Goal: Information Seeking & Learning: Check status

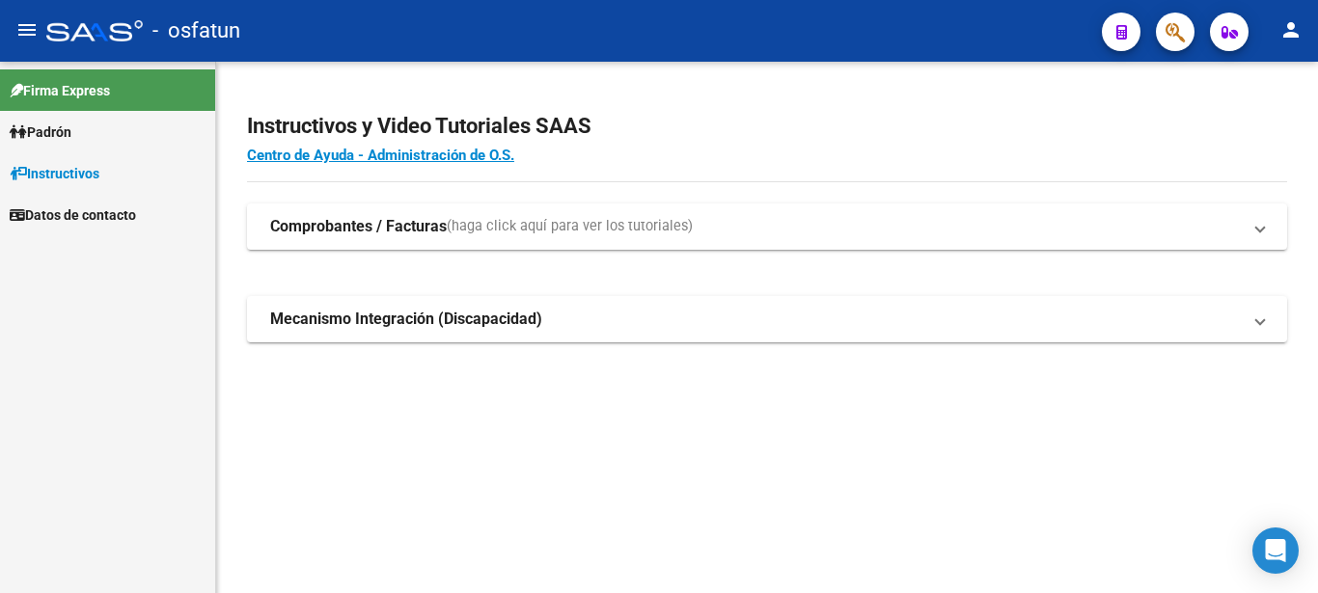
click at [71, 131] on span "Padrón" at bounding box center [41, 132] width 62 height 21
click at [88, 169] on link "Análisis Afiliado" at bounding box center [107, 172] width 215 height 41
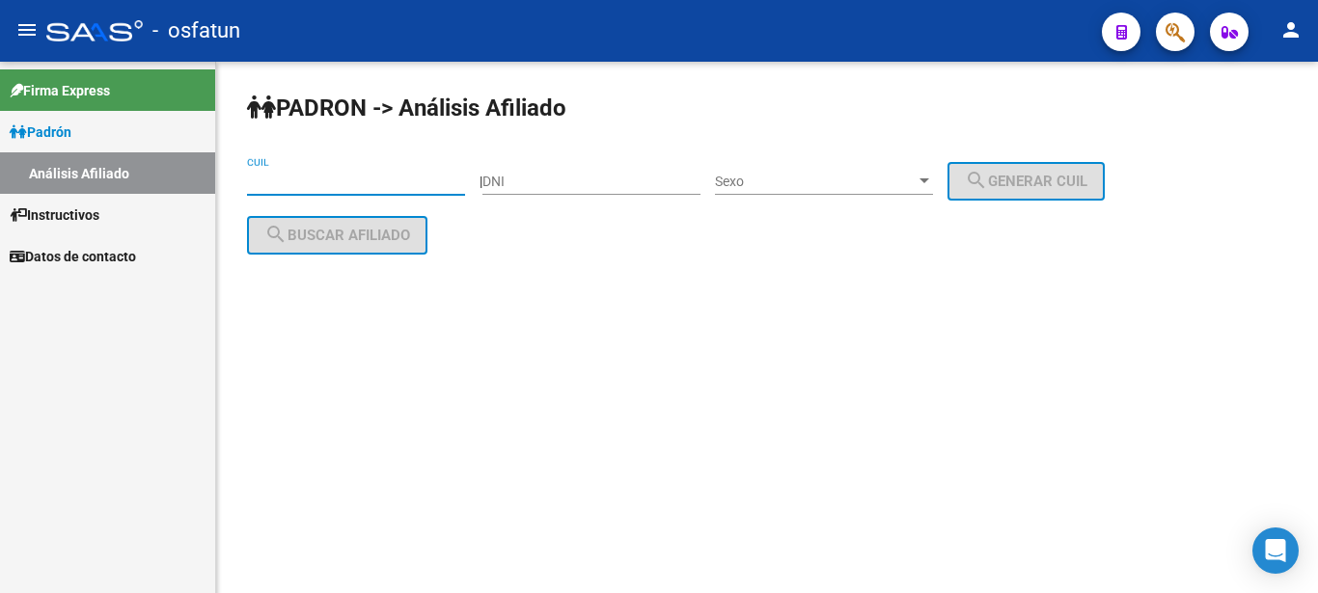
click at [358, 177] on input "CUIL" at bounding box center [356, 182] width 218 height 16
drag, startPoint x: 325, startPoint y: 182, endPoint x: 179, endPoint y: 209, distance: 148.1
click at [247, 190] on input "31-305833" at bounding box center [356, 182] width 218 height 16
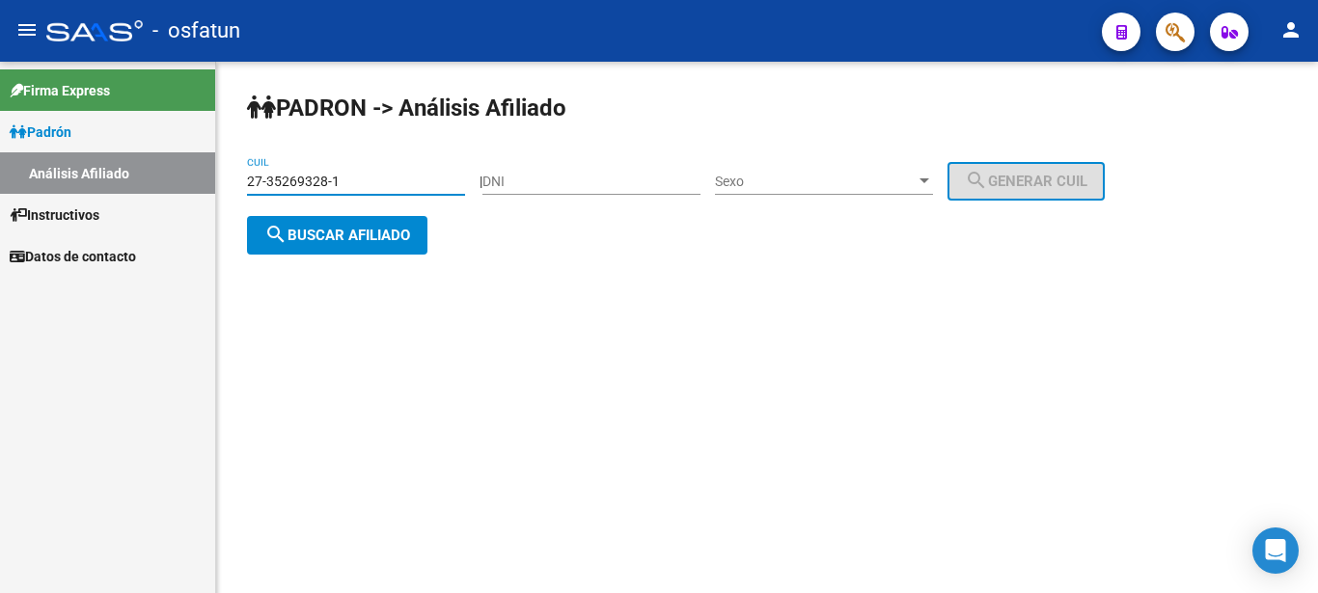
type input "27-35269328-1"
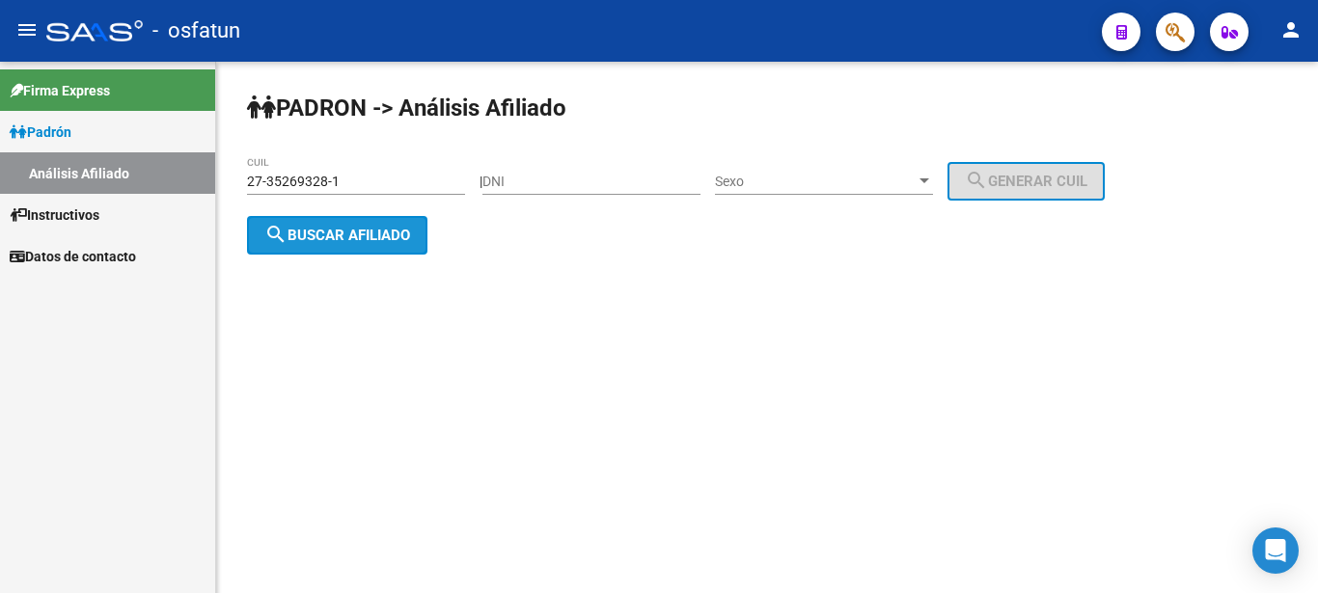
click at [330, 231] on span "search Buscar afiliado" at bounding box center [337, 235] width 146 height 17
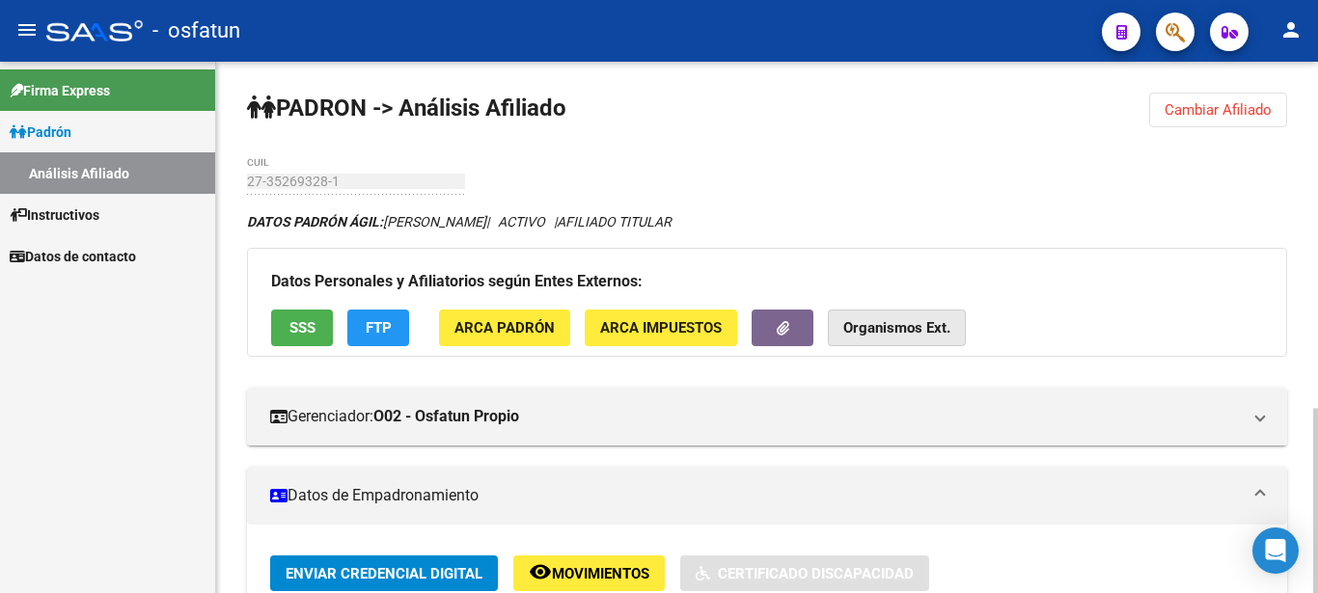
click at [916, 328] on strong "Organismos Ext." at bounding box center [896, 328] width 107 height 17
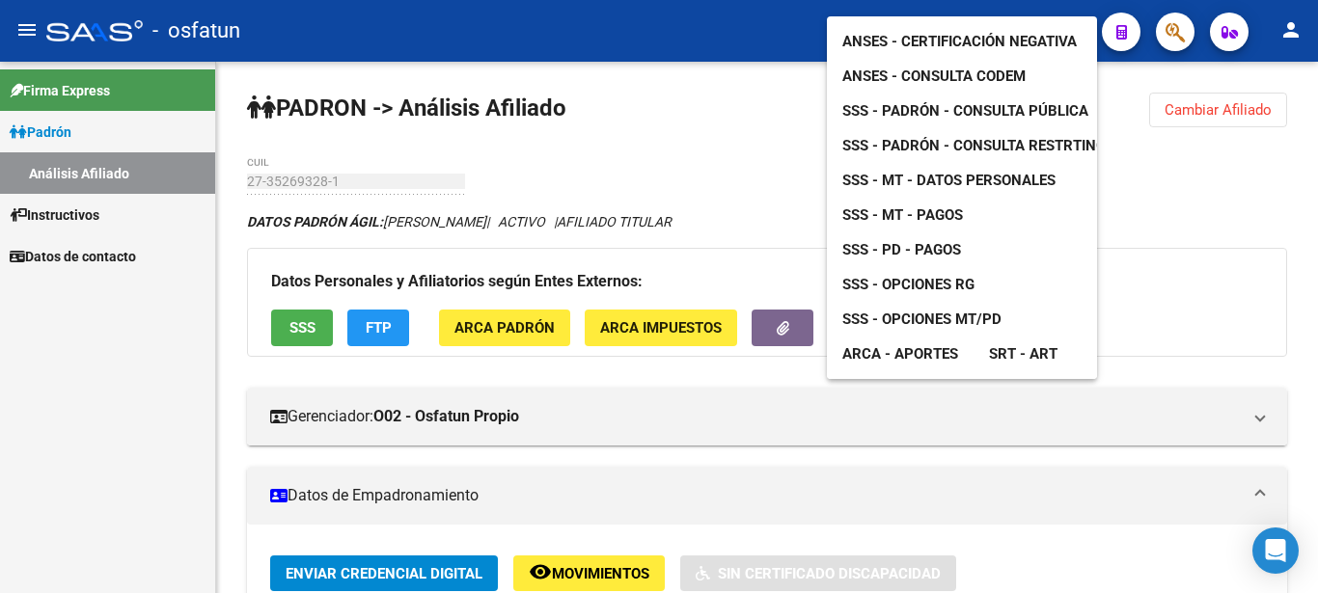
click at [939, 33] on span "ANSES - Certificación Negativa" at bounding box center [959, 41] width 234 height 17
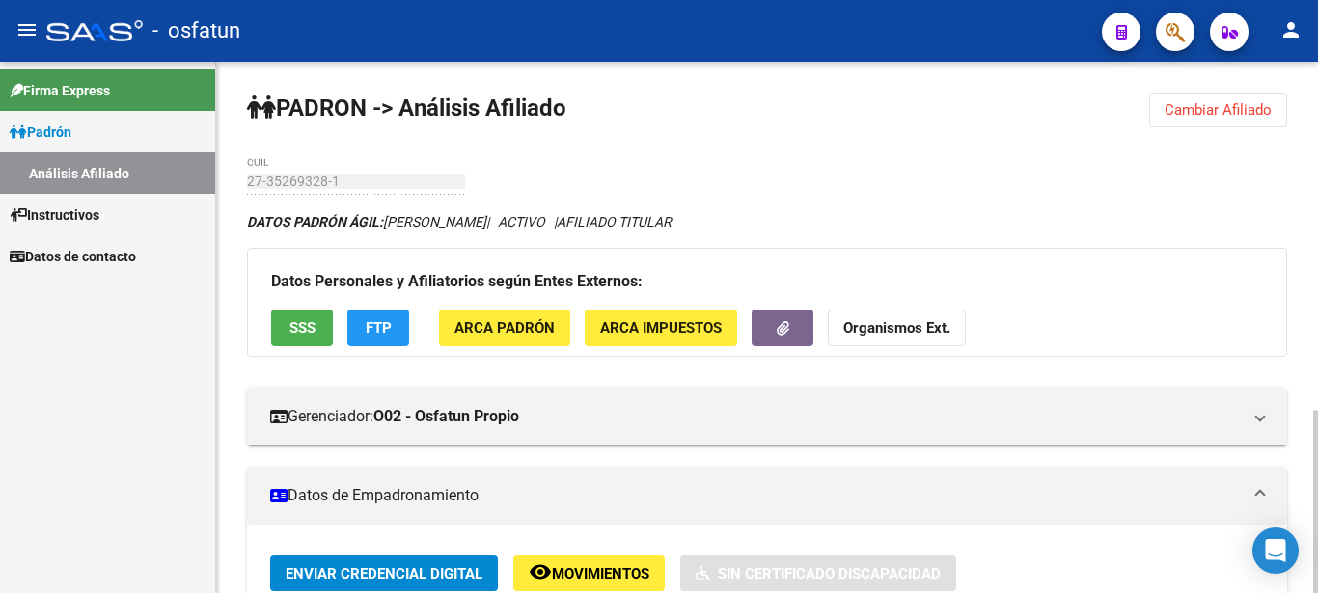
click at [859, 323] on strong "Organismos Ext." at bounding box center [896, 328] width 107 height 17
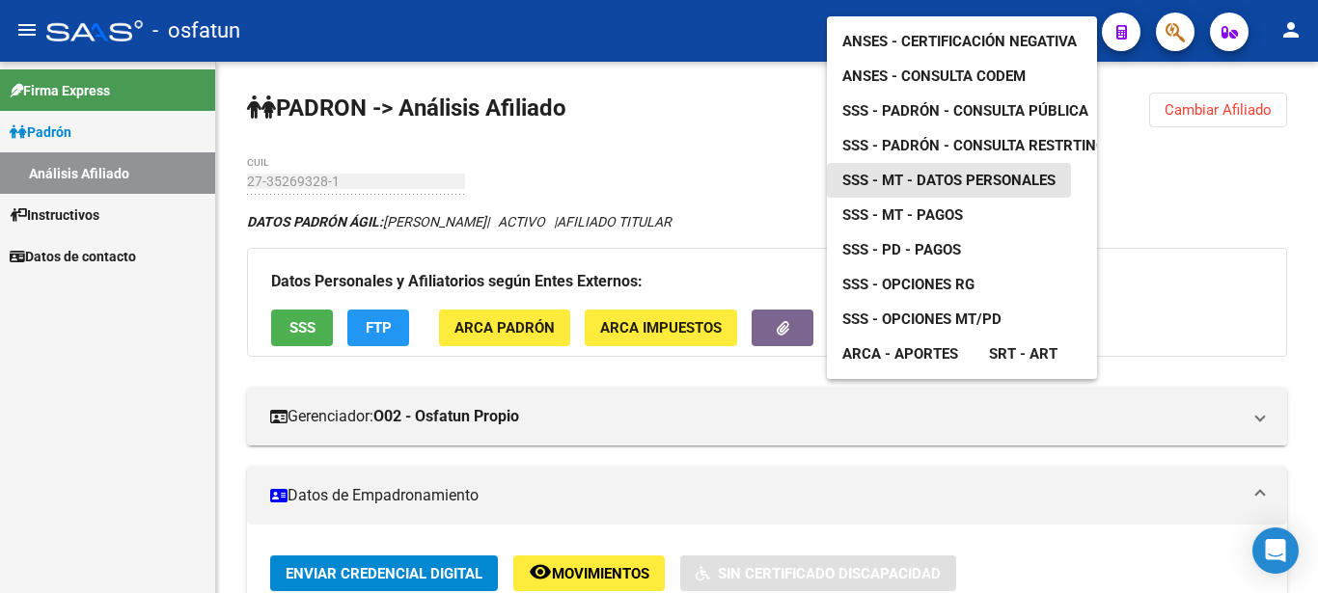
click at [925, 172] on span "SSS - MT - Datos Personales" at bounding box center [948, 180] width 213 height 17
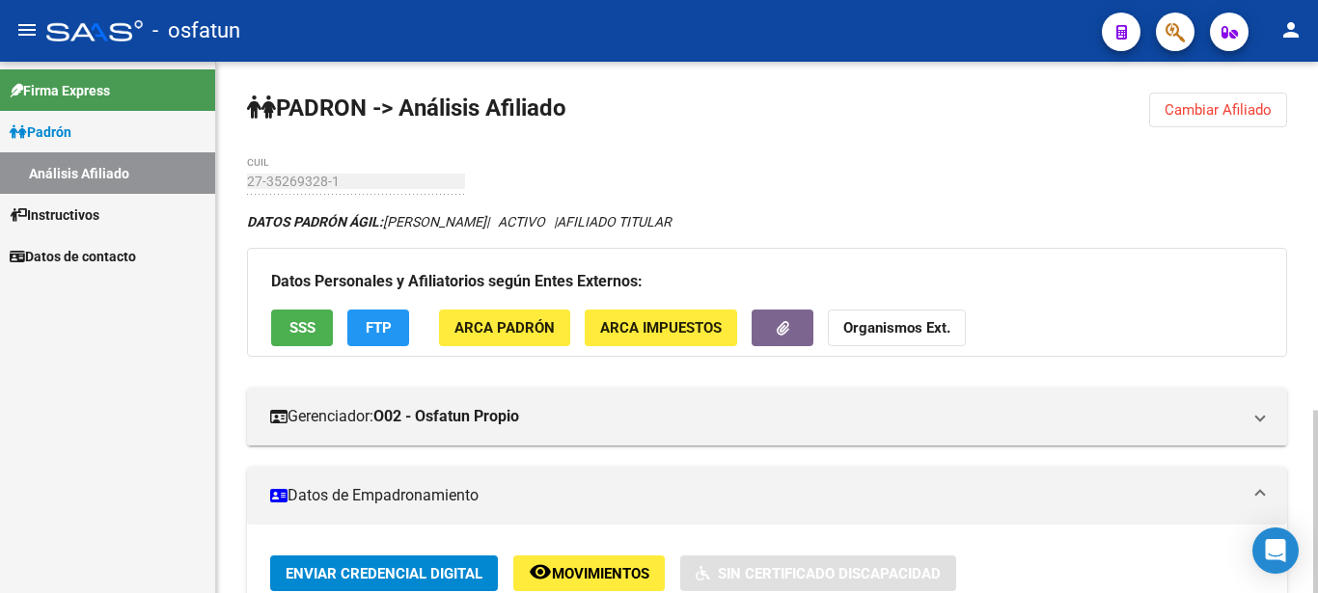
click at [863, 331] on strong "Organismos Ext." at bounding box center [896, 328] width 107 height 17
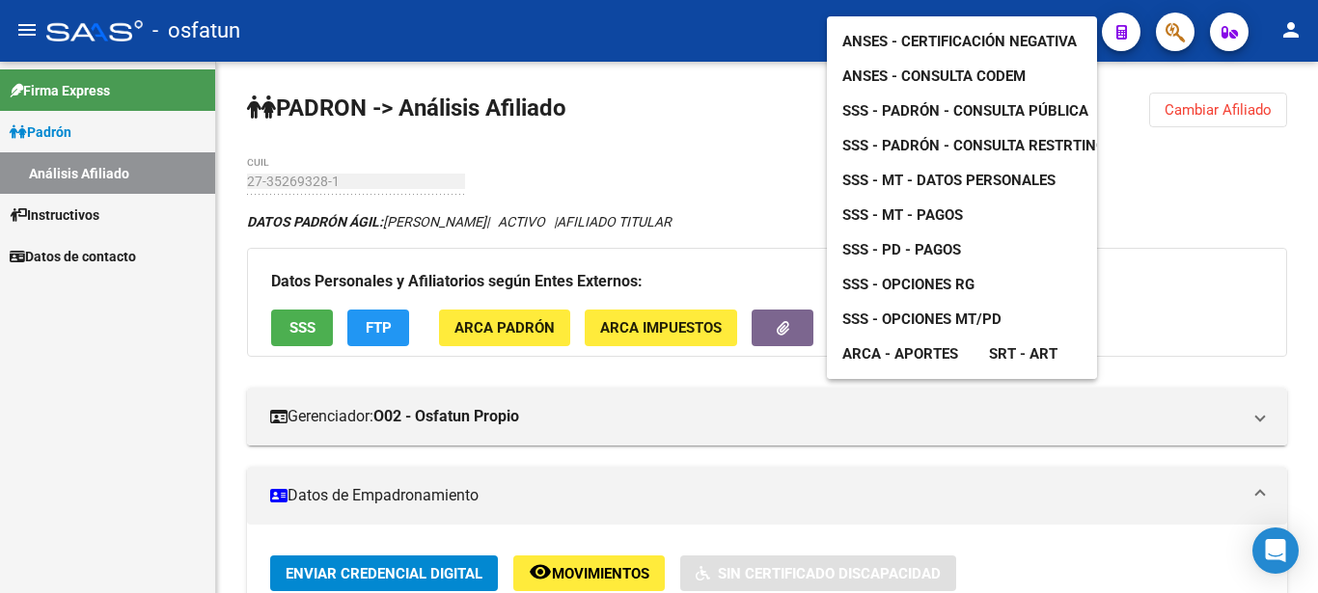
click at [904, 241] on span "SSS - PD - Pagos" at bounding box center [901, 249] width 119 height 17
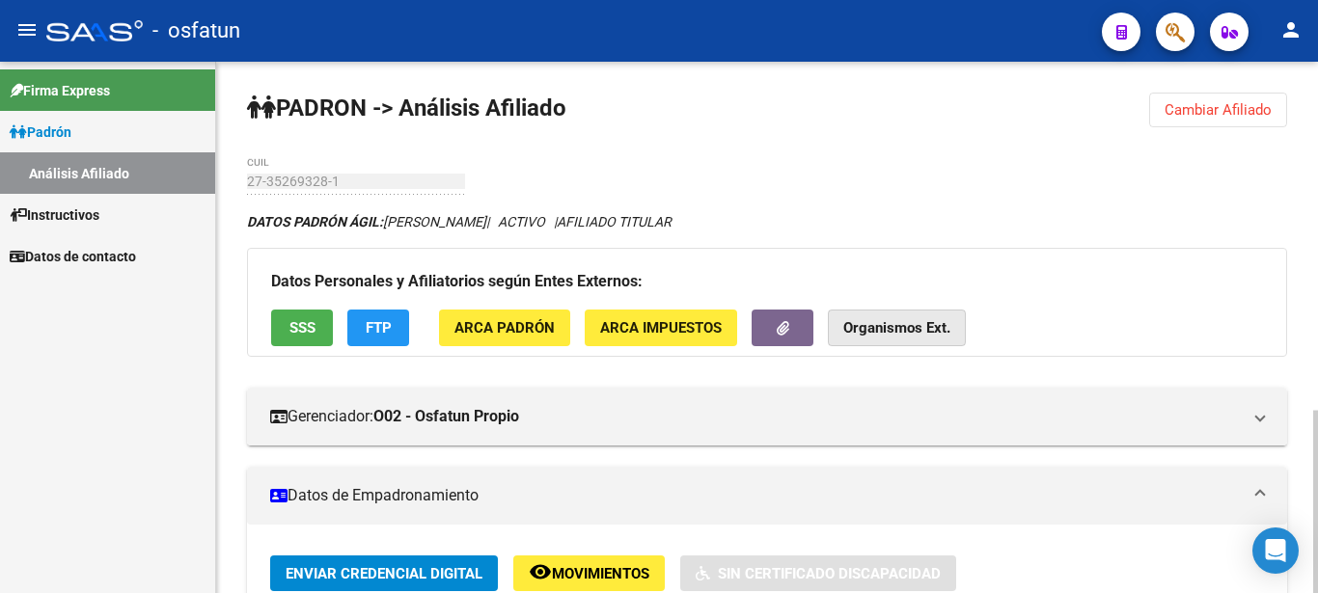
click at [914, 325] on strong "Organismos Ext." at bounding box center [896, 328] width 107 height 17
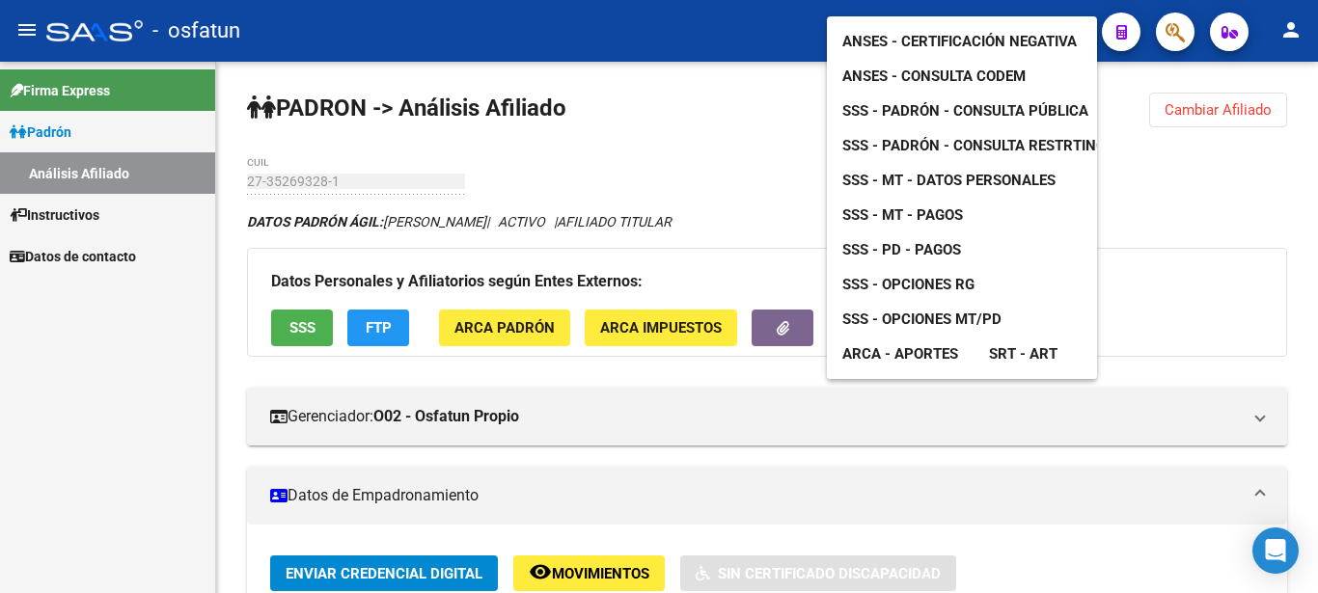
click at [924, 206] on span "SSS - MT - Pagos" at bounding box center [902, 214] width 121 height 17
